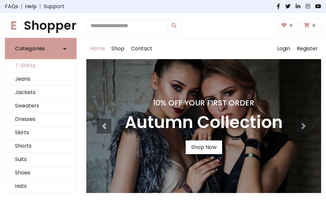
click at [41, 66] on link "T-Shirts" at bounding box center [40, 65] width 71 height 13
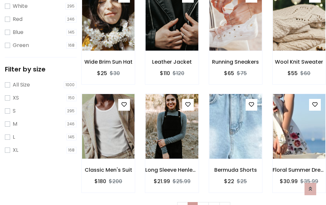
scroll to position [12, 0]
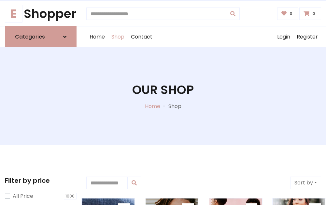
click at [163, 96] on h1 "Our Shop" at bounding box center [163, 89] width 62 height 14
click at [204, 37] on div "Home Shop Contact Log out Login Register" at bounding box center [203, 36] width 235 height 21
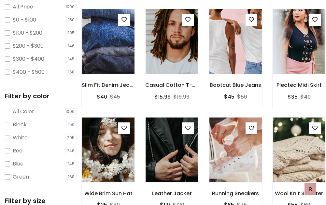
click at [236, 53] on img at bounding box center [235, 41] width 63 height 156
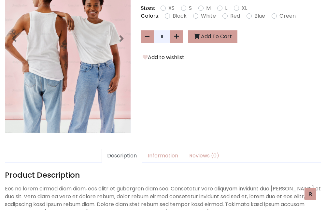
scroll to position [159, 0]
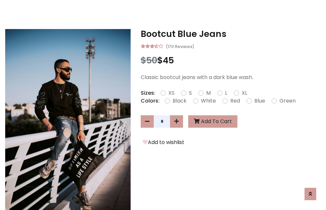
click at [231, 34] on h3 "Bootcut Blue Jeans" at bounding box center [231, 34] width 181 height 10
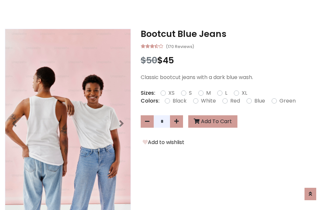
click at [231, 34] on h3 "Bootcut Blue Jeans" at bounding box center [231, 34] width 181 height 10
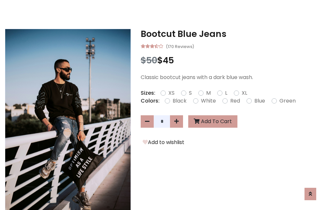
scroll to position [0, 0]
